Goal: Information Seeking & Learning: Learn about a topic

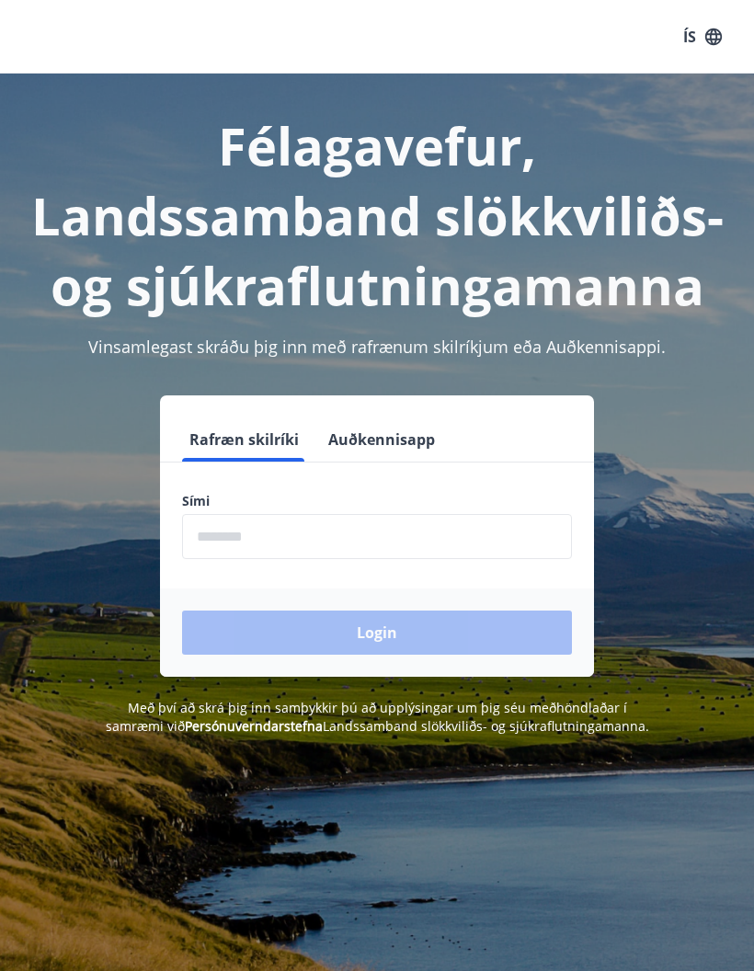
click at [441, 540] on input "phone" at bounding box center [377, 536] width 390 height 45
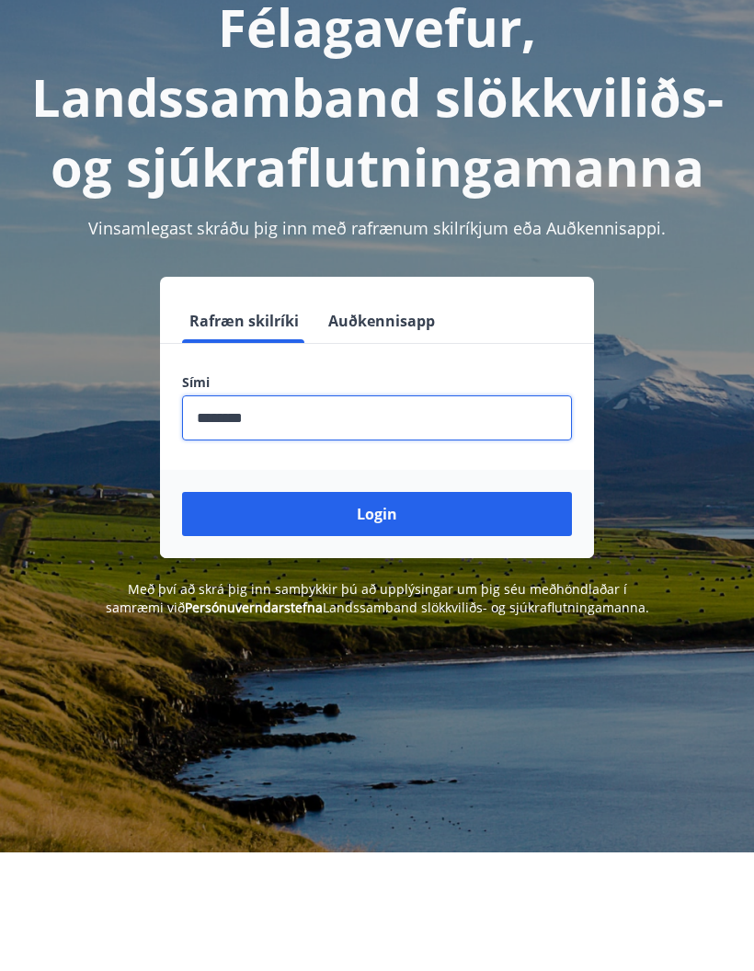
type input "********"
click at [471, 610] on button "Login" at bounding box center [377, 632] width 390 height 44
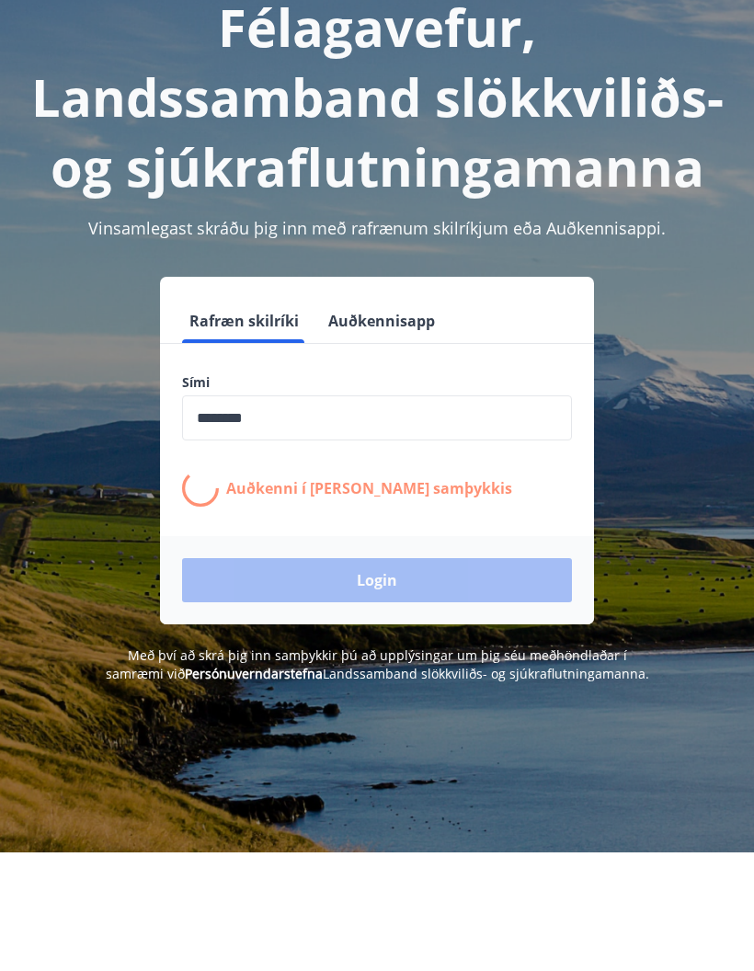
scroll to position [119, 0]
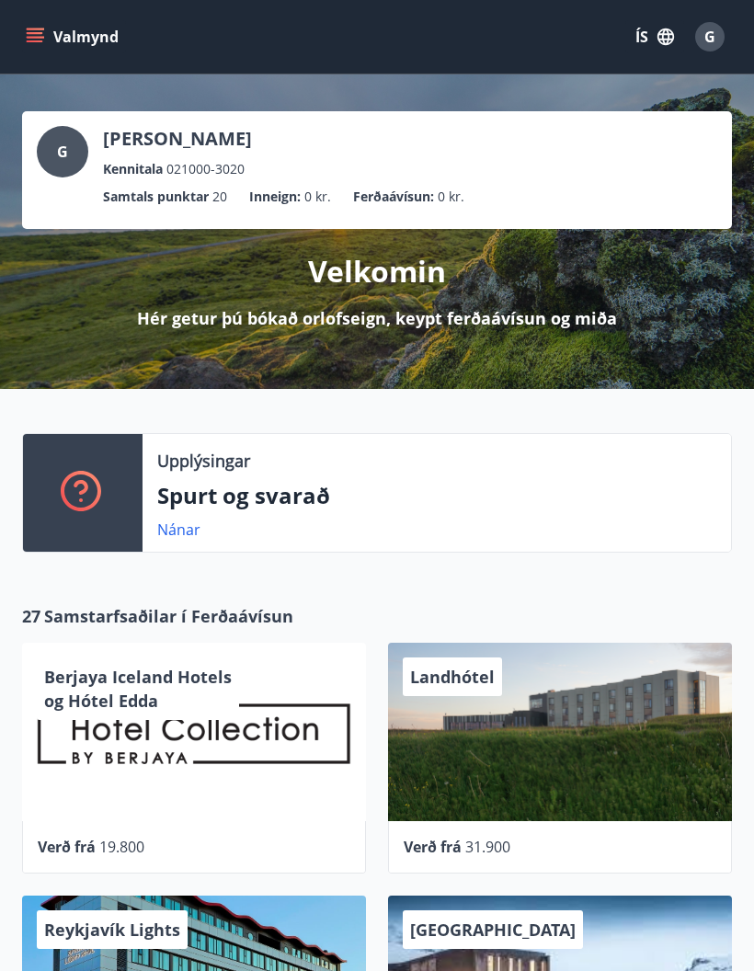
click at [41, 51] on button "Valmynd" at bounding box center [74, 36] width 104 height 33
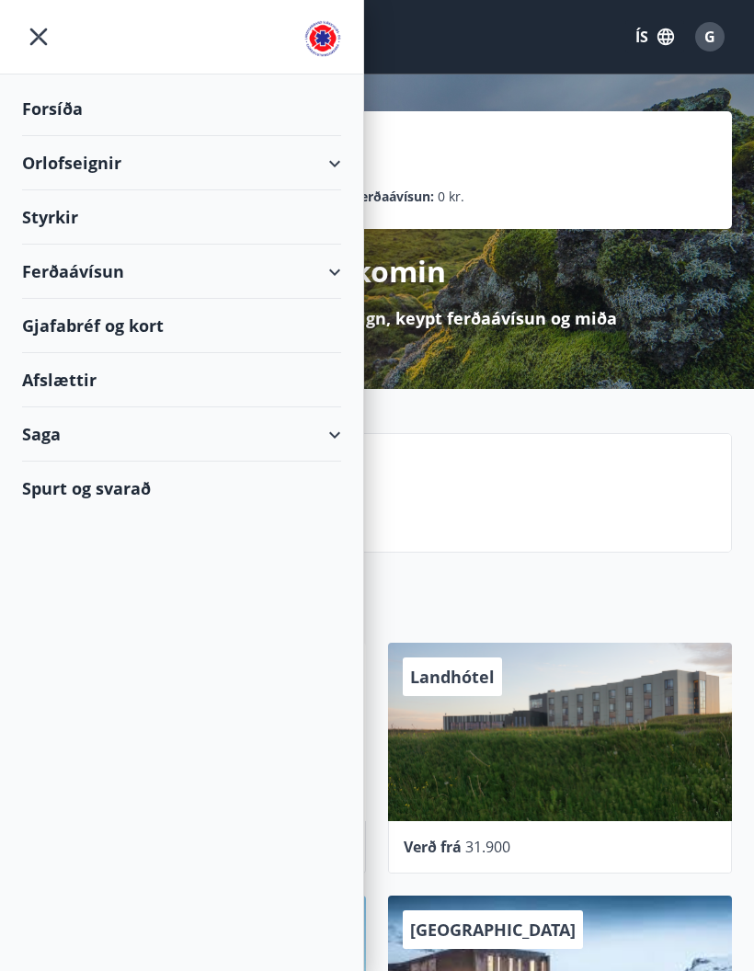
click at [106, 220] on div "Styrkir" at bounding box center [181, 217] width 319 height 54
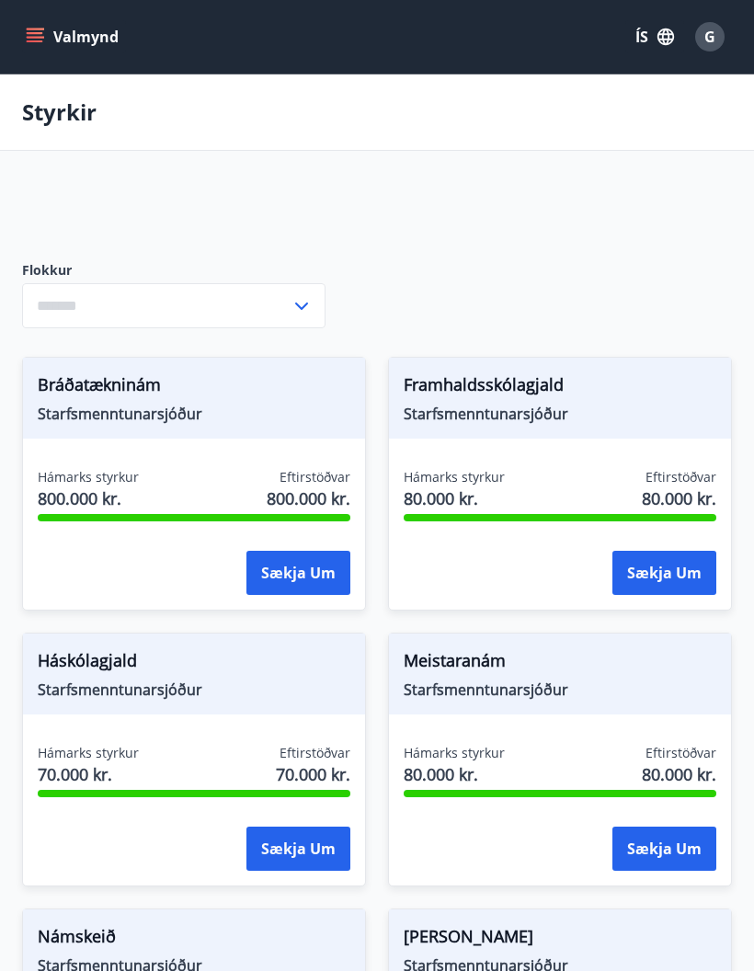
type input "***"
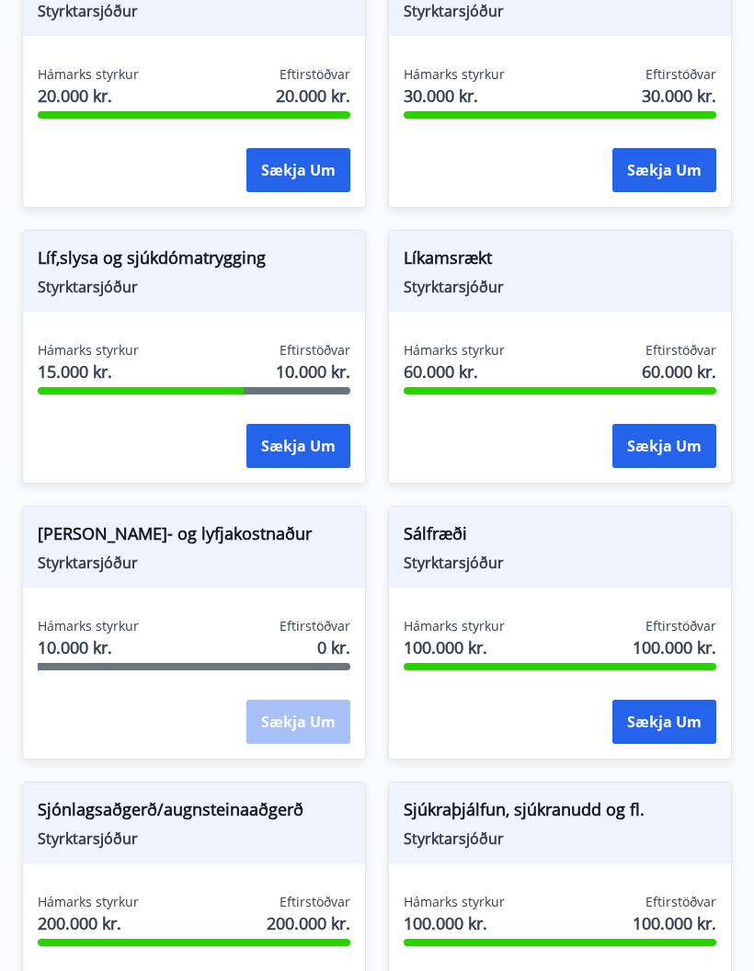
scroll to position [2064, 0]
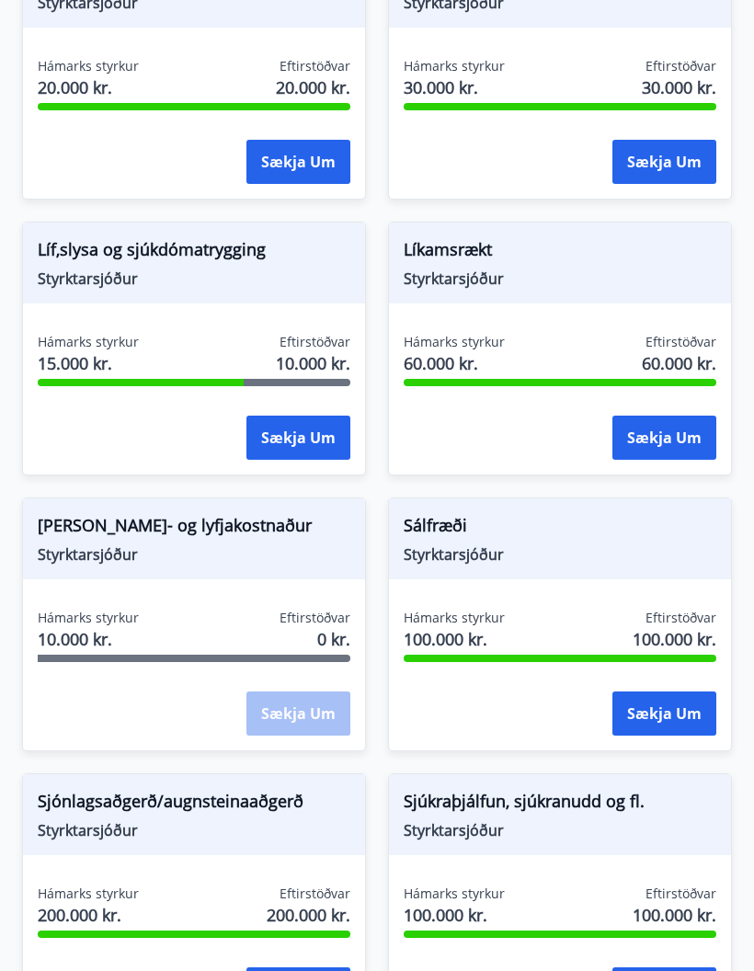
click at [483, 540] on span "Sálfræði" at bounding box center [560, 529] width 313 height 31
click at [438, 528] on span "Sálfræði" at bounding box center [560, 529] width 313 height 31
click at [455, 551] on span "Styrktarsjóður" at bounding box center [560, 555] width 313 height 20
click at [454, 551] on span "Styrktarsjóður" at bounding box center [560, 555] width 313 height 20
click at [460, 600] on div "Sálfræði Styrktarsjóður Hámarks styrkur 100.000 kr. Eftirstöðvar 100.000 kr. Sæ…" at bounding box center [560, 625] width 344 height 254
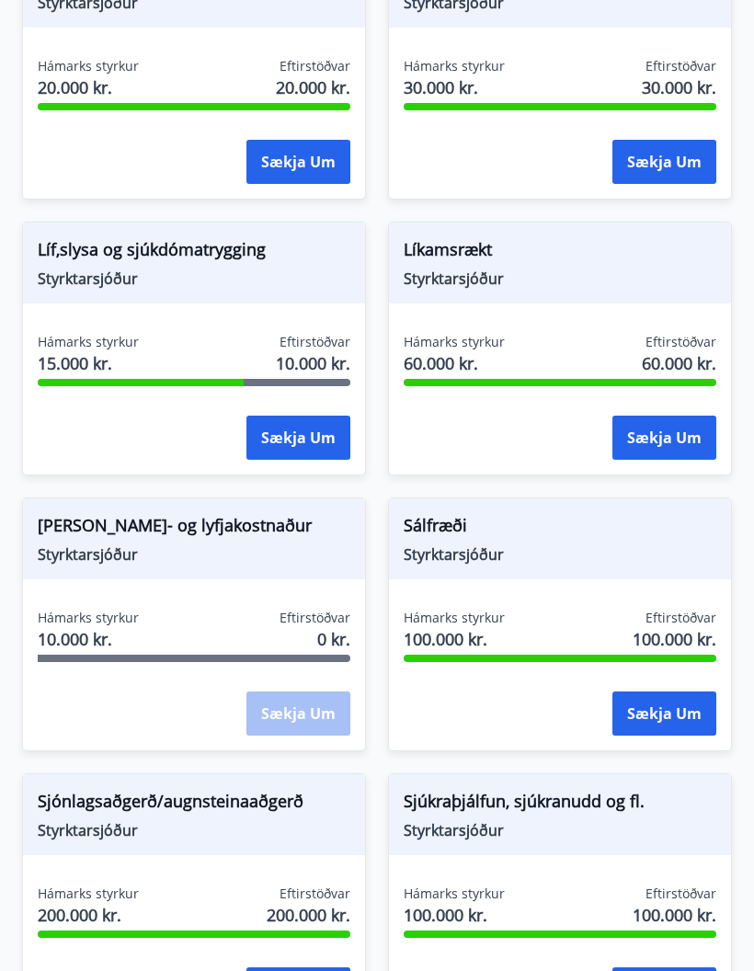
click at [477, 639] on span "100.000 kr." at bounding box center [454, 640] width 101 height 24
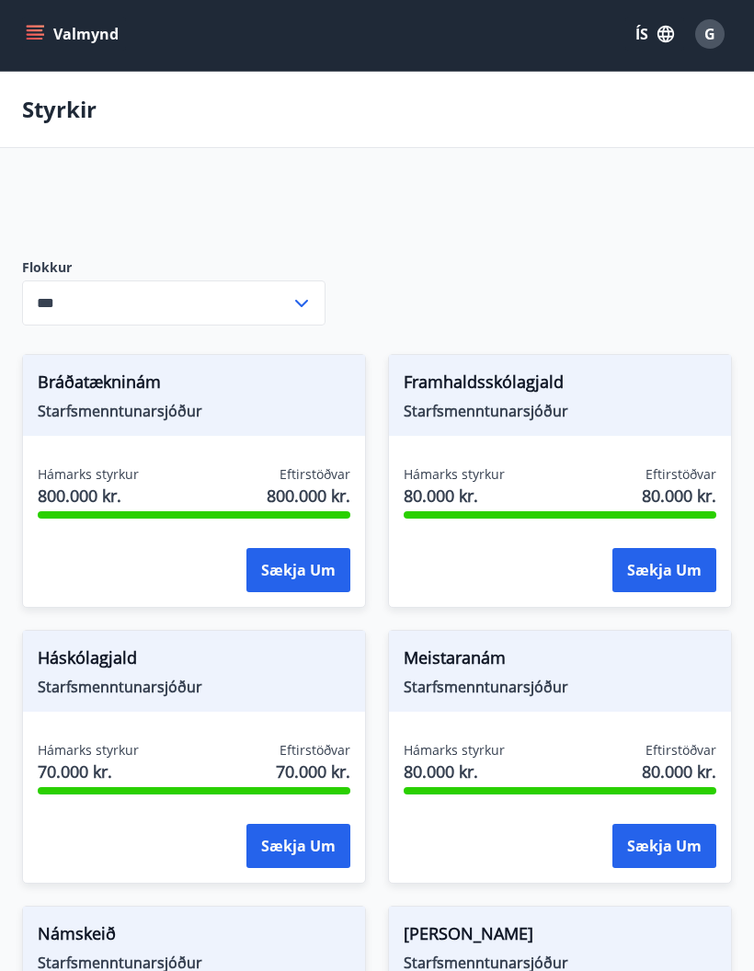
scroll to position [0, 0]
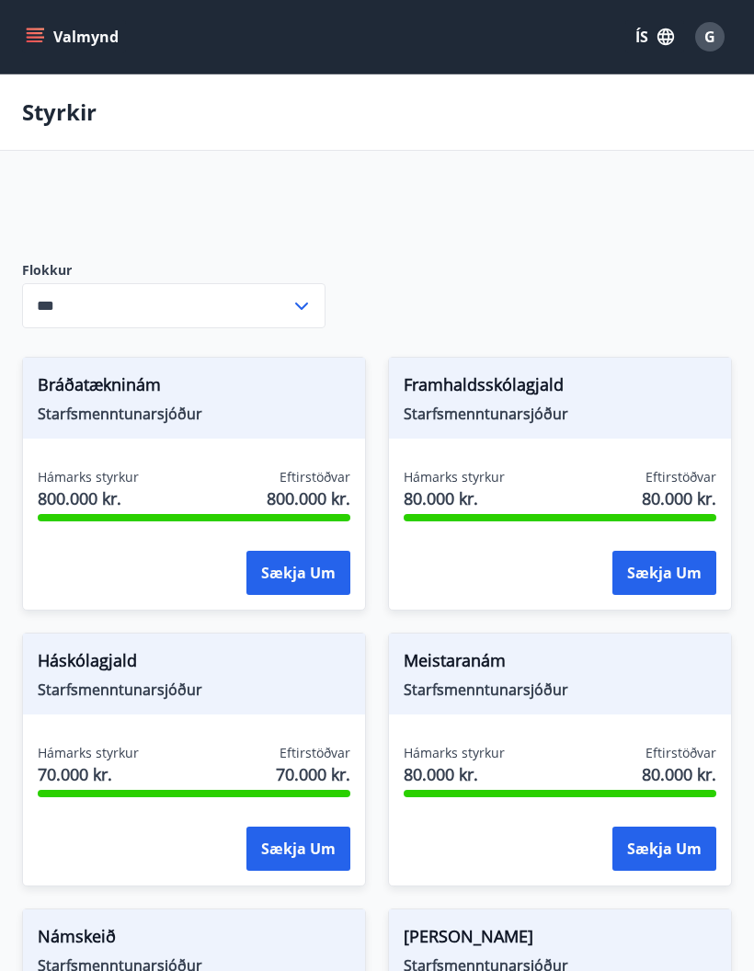
click at [304, 300] on icon at bounding box center [301, 306] width 22 height 22
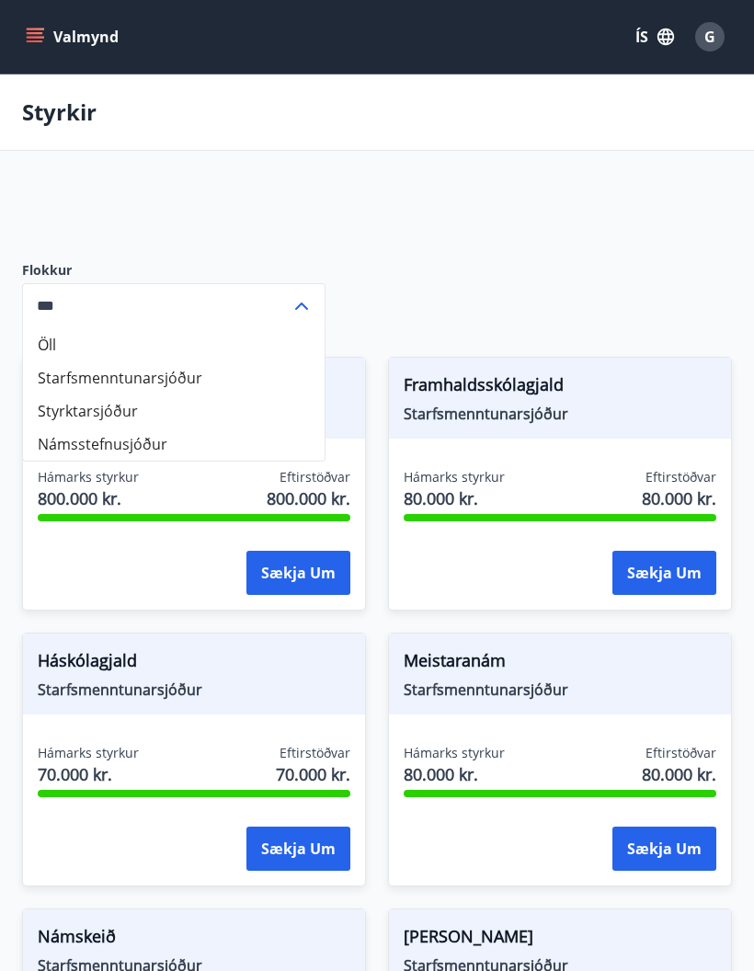
click at [309, 300] on icon at bounding box center [301, 306] width 22 height 22
